Goal: Navigation & Orientation: Find specific page/section

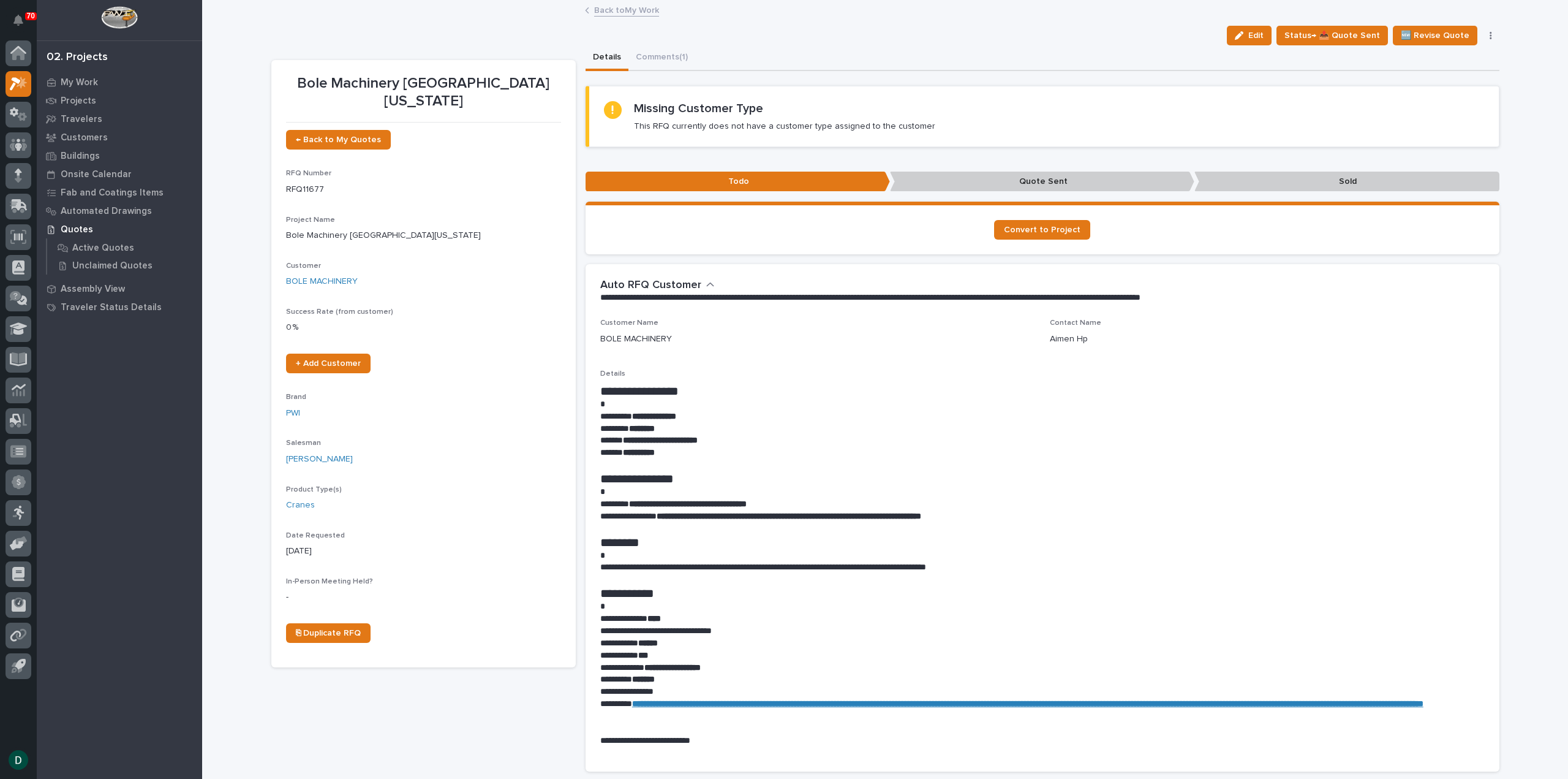
click at [522, 705] on div "Bole Machinery [GEOGRAPHIC_DATA][US_STATE] ← Back to My Quotes RFQ Number RFQ11…" at bounding box center [423, 769] width 304 height 1419
click at [614, 11] on link "Back to My Work" at bounding box center [627, 10] width 65 height 14
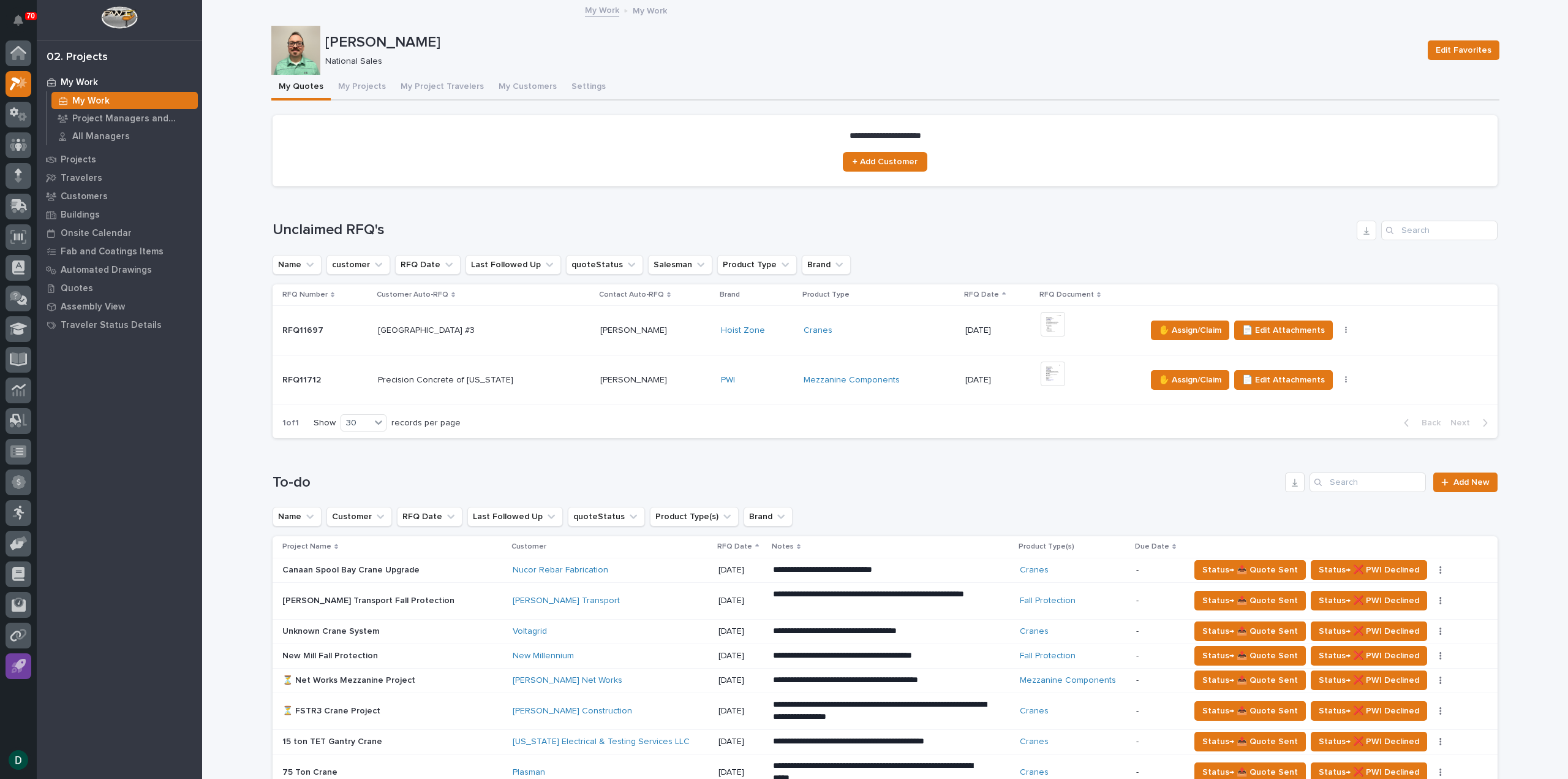
scroll to position [123, 0]
